Goal: Use online tool/utility: Utilize a website feature to perform a specific function

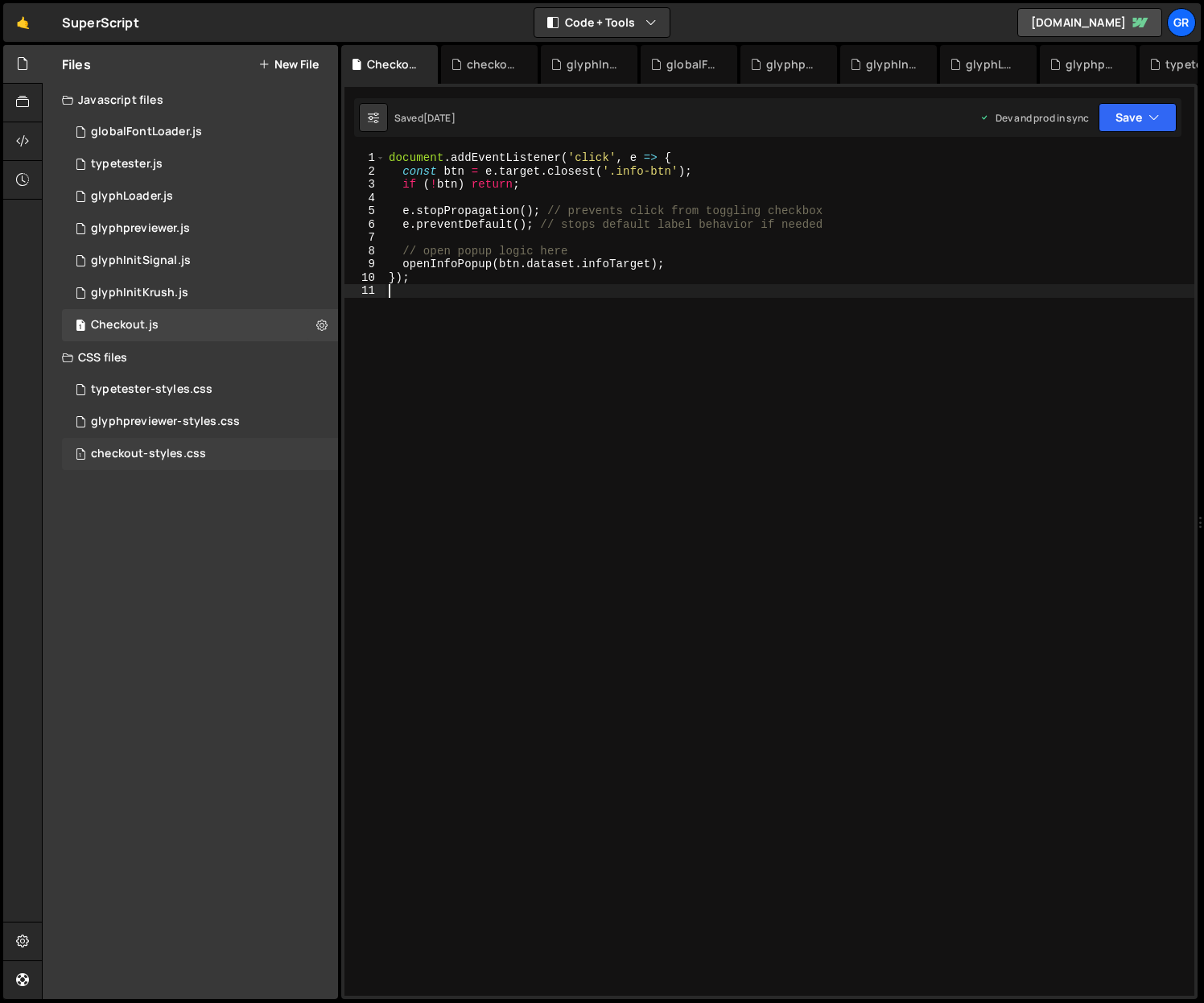
click at [194, 450] on div "checkout-styles.css" at bounding box center [148, 454] width 115 height 15
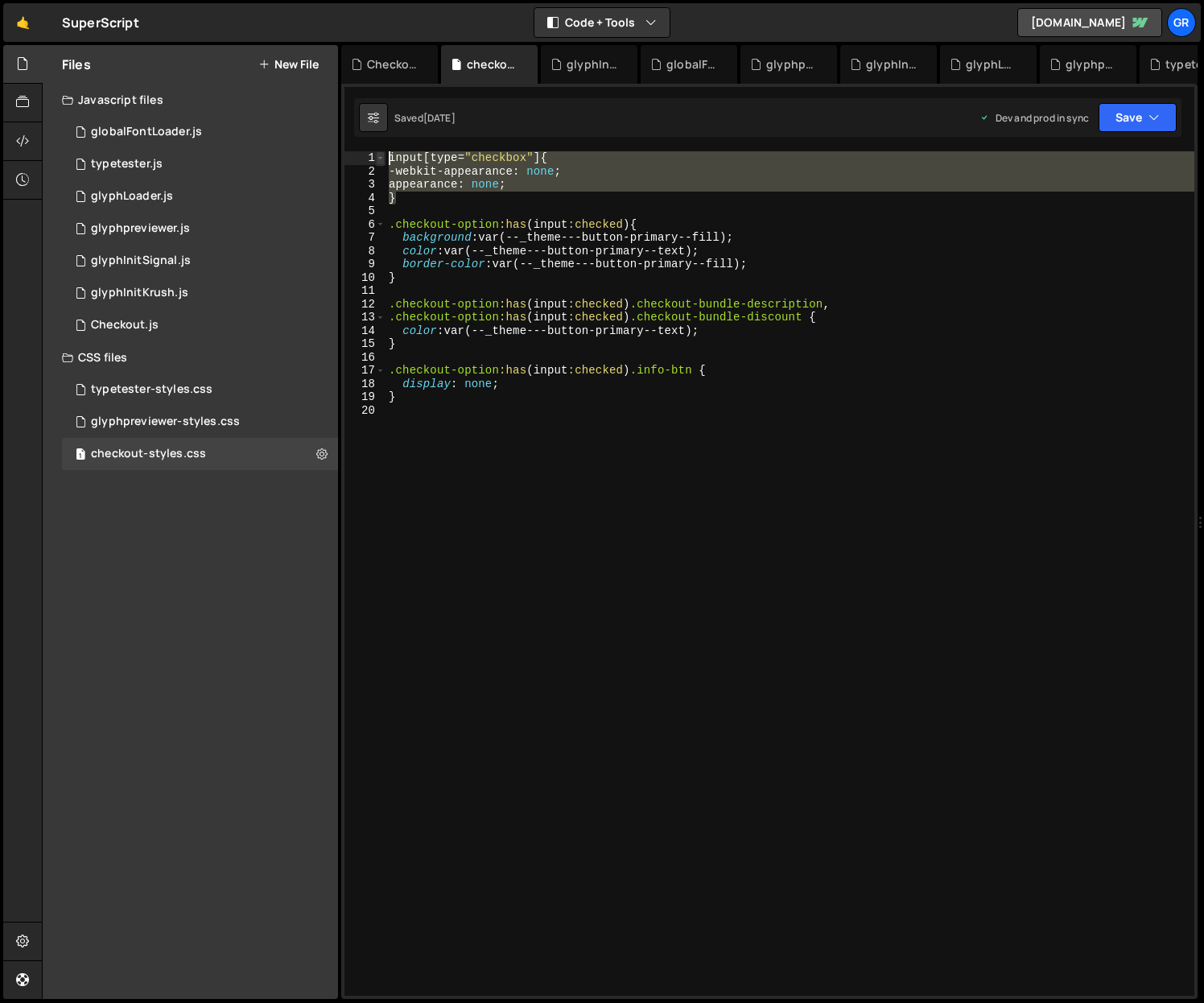
drag, startPoint x: 403, startPoint y: 201, endPoint x: 376, endPoint y: 158, distance: 50.8
click at [376, 158] on div "} 1 2 3 4 5 6 7 8 9 10 11 12 13 14 15 16 17 18 19 20 input [ type = " checkbox …" at bounding box center [770, 574] width 850 height 845
click at [418, 201] on div "input [ type = " checkbox " ] { -webkit-appearance : none ; appearance : none ;…" at bounding box center [790, 574] width 809 height 845
type textarea "}"
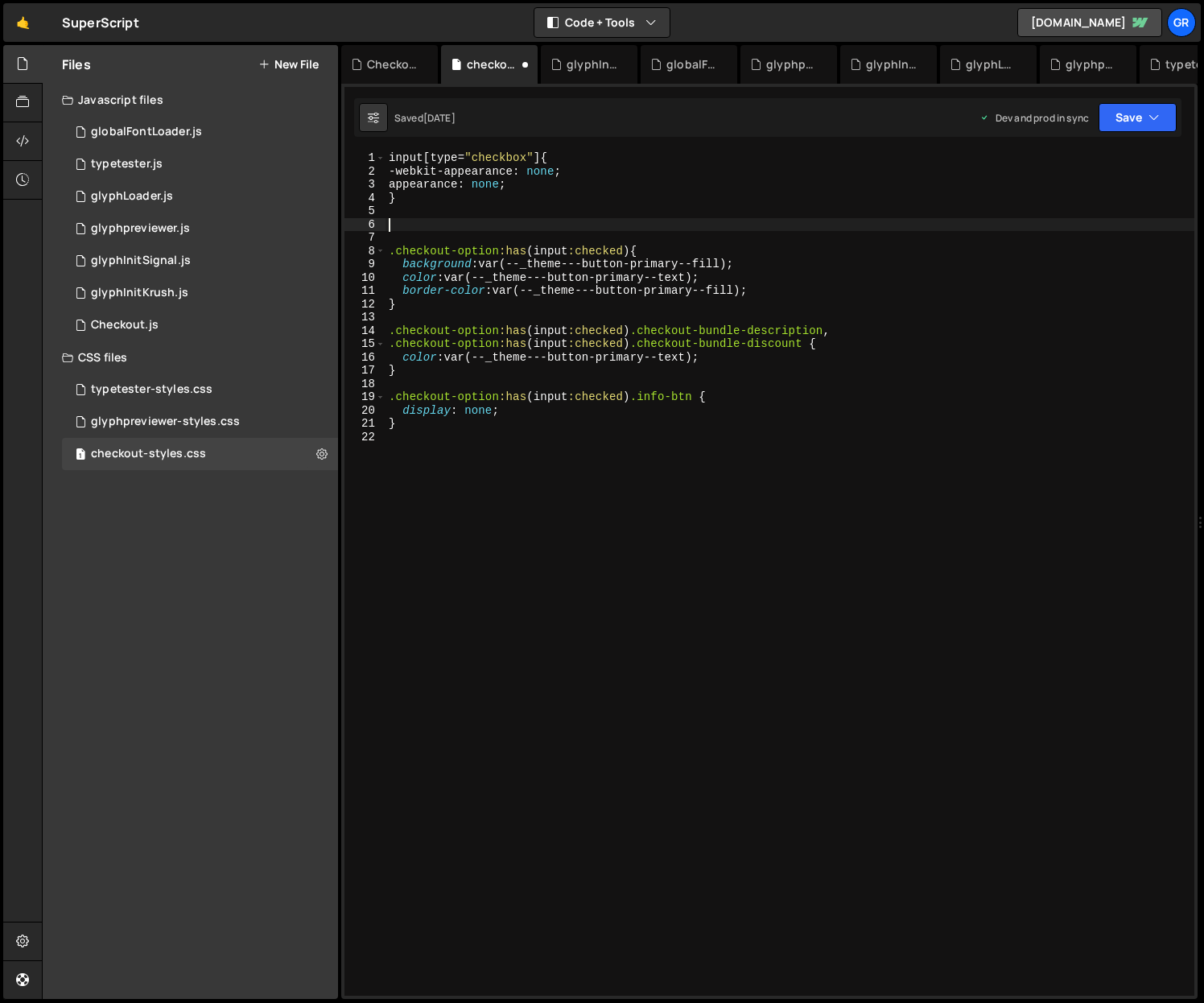
paste textarea "}"
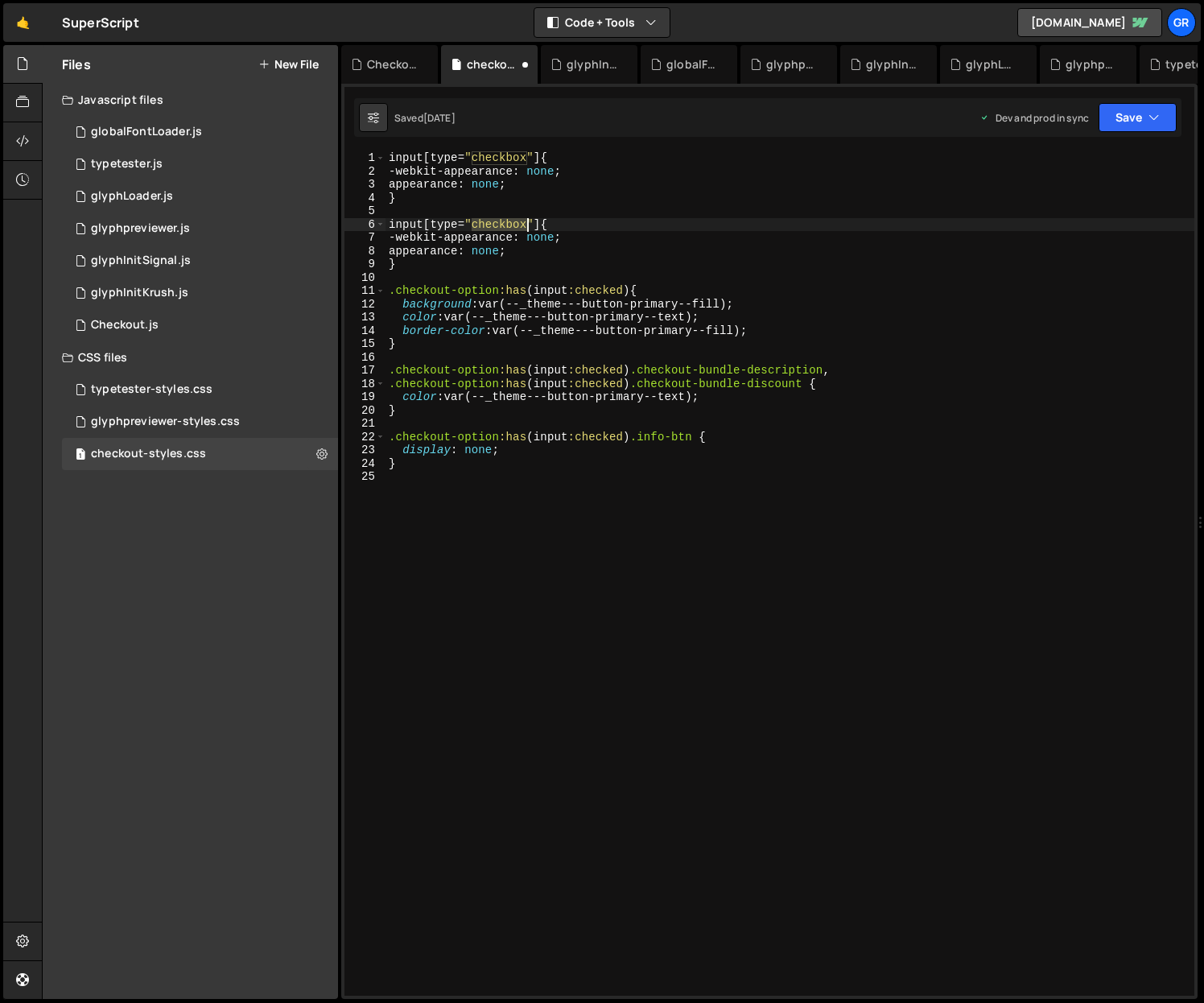
drag, startPoint x: 470, startPoint y: 225, endPoint x: 528, endPoint y: 212, distance: 59.4
click at [525, 221] on div "input [ type = " checkbox " ] { -webkit-appearance : none ; appearance : none ;…" at bounding box center [790, 587] width 809 height 871
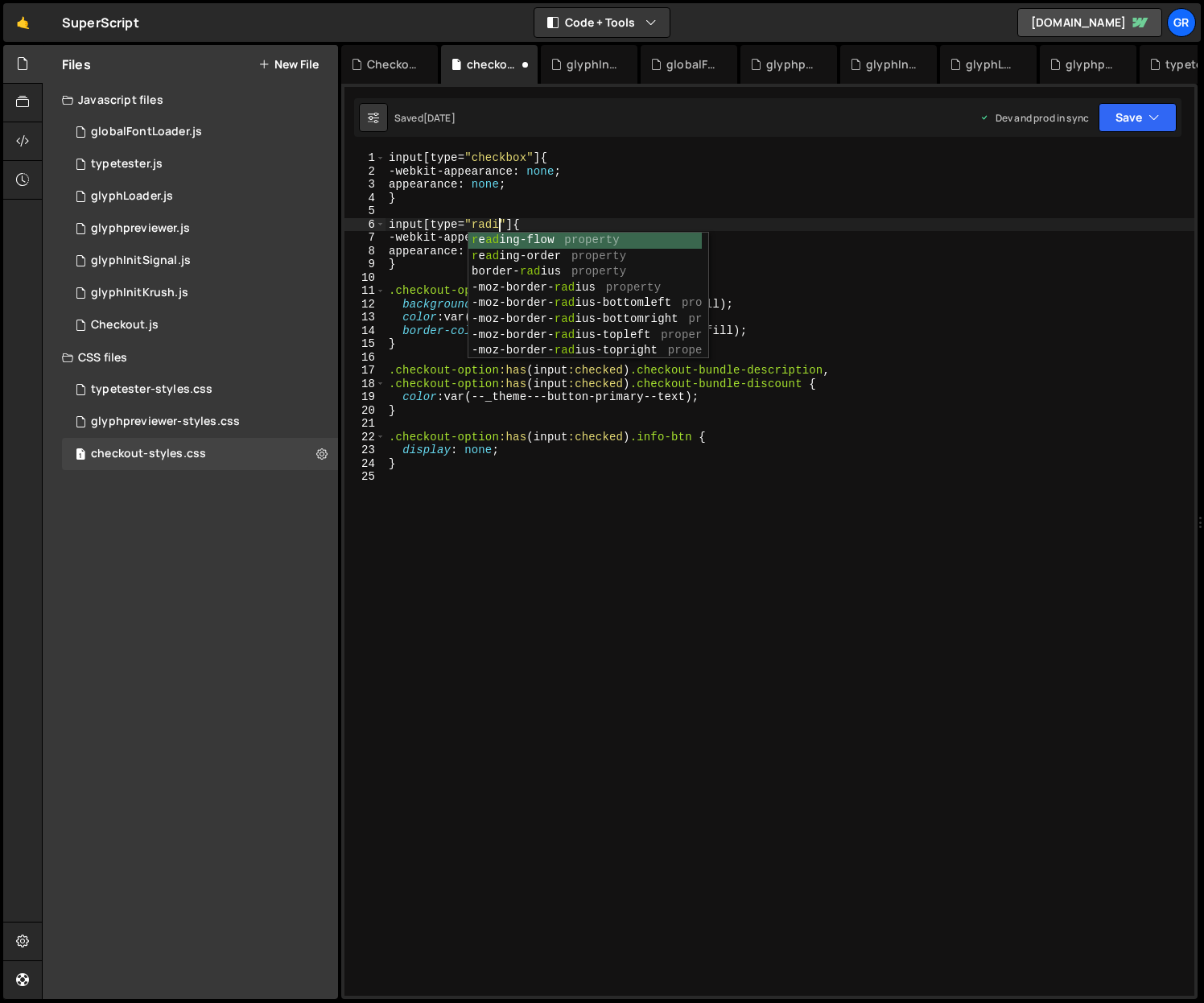
type textarea "input[type="radio"] {"
click at [674, 209] on div "input [ type = " checkbox " ] { -webkit-appearance : none ; appearance : none ;…" at bounding box center [790, 587] width 809 height 871
